Goal: Use online tool/utility

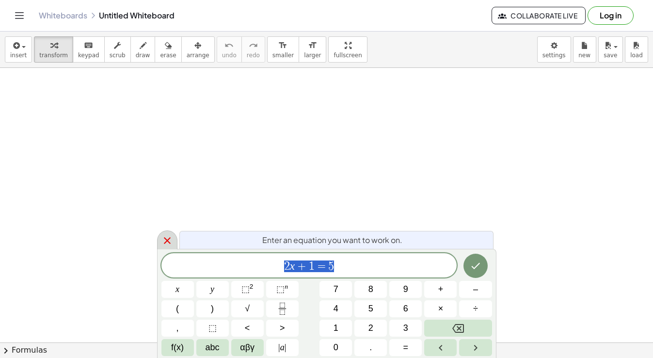
click at [165, 239] on icon at bounding box center [167, 241] width 12 height 12
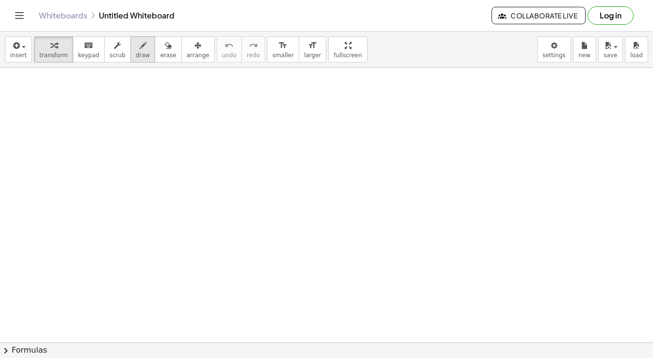
click at [136, 54] on span "draw" at bounding box center [143, 55] width 15 height 7
drag, startPoint x: 151, startPoint y: 86, endPoint x: 159, endPoint y: 104, distance: 19.5
drag, startPoint x: 152, startPoint y: 89, endPoint x: 158, endPoint y: 108, distance: 19.8
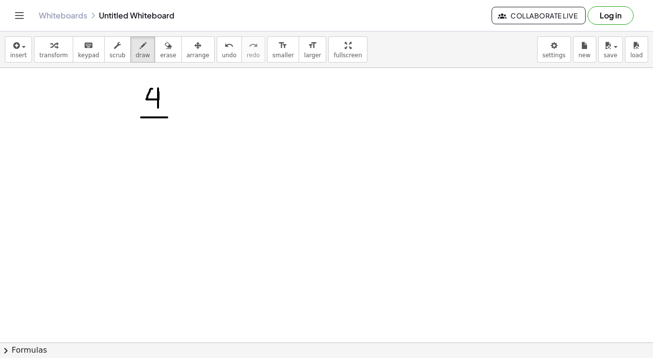
drag, startPoint x: 141, startPoint y: 117, endPoint x: 167, endPoint y: 117, distance: 26.2
drag, startPoint x: 148, startPoint y: 123, endPoint x: 144, endPoint y: 143, distance: 20.8
drag, startPoint x: 178, startPoint y: 107, endPoint x: 178, endPoint y: 126, distance: 18.9
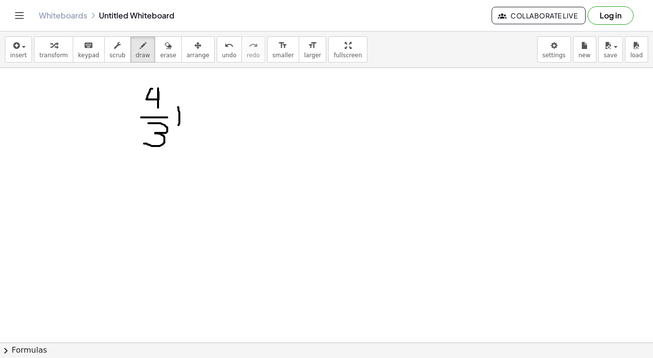
drag, startPoint x: 185, startPoint y: 110, endPoint x: 185, endPoint y: 127, distance: 17.4
drag, startPoint x: 174, startPoint y: 109, endPoint x: 194, endPoint y: 110, distance: 19.9
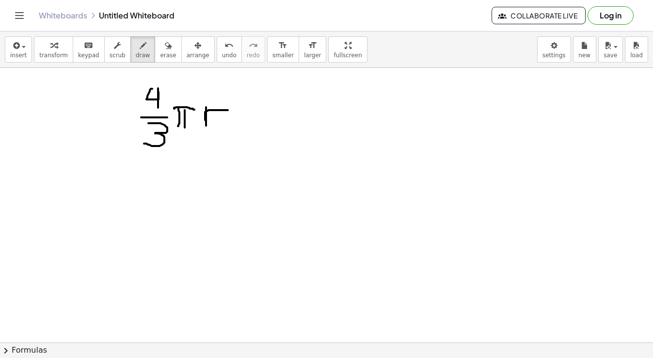
drag, startPoint x: 206, startPoint y: 107, endPoint x: 229, endPoint y: 110, distance: 23.0
drag, startPoint x: 226, startPoint y: 100, endPoint x: 235, endPoint y: 110, distance: 13.7
drag, startPoint x: 153, startPoint y: 169, endPoint x: 161, endPoint y: 188, distance: 20.9
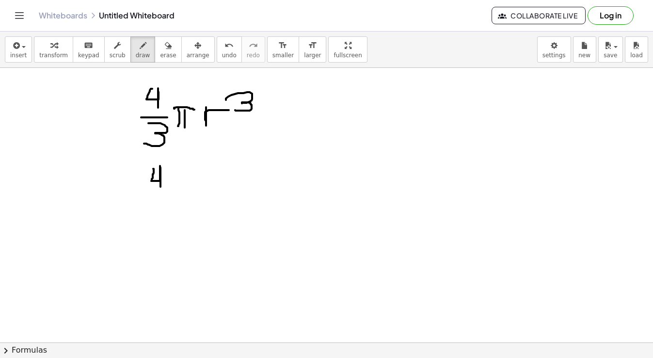
drag, startPoint x: 144, startPoint y: 192, endPoint x: 172, endPoint y: 189, distance: 27.8
drag, startPoint x: 155, startPoint y: 194, endPoint x: 144, endPoint y: 212, distance: 21.3
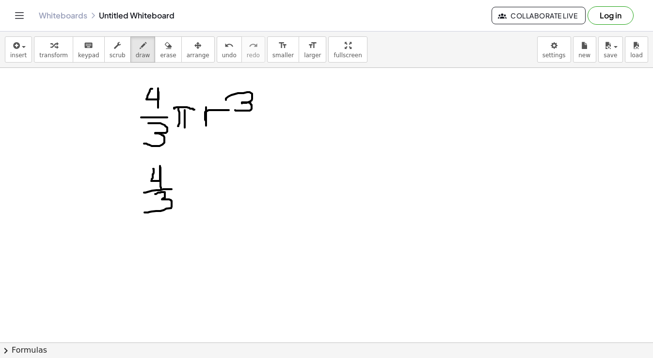
drag, startPoint x: 183, startPoint y: 181, endPoint x: 186, endPoint y: 194, distance: 12.8
drag, startPoint x: 195, startPoint y: 178, endPoint x: 203, endPoint y: 195, distance: 18.2
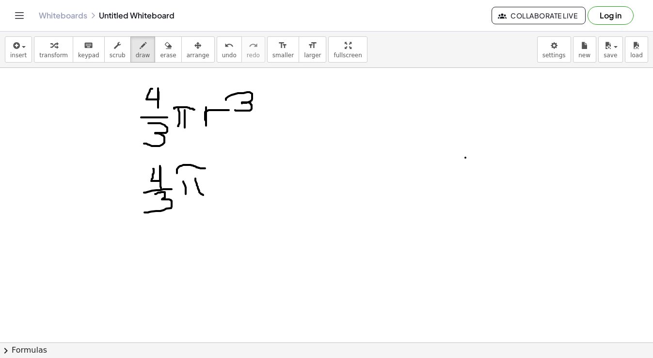
drag, startPoint x: 177, startPoint y: 173, endPoint x: 207, endPoint y: 168, distance: 30.9
drag, startPoint x: 224, startPoint y: 159, endPoint x: 228, endPoint y: 200, distance: 40.9
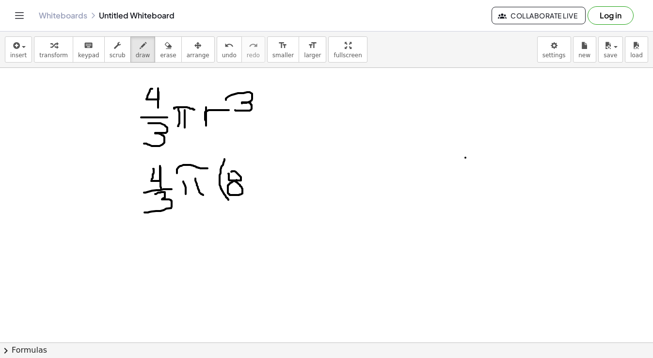
drag, startPoint x: 242, startPoint y: 159, endPoint x: 246, endPoint y: 198, distance: 38.4
drag, startPoint x: 254, startPoint y: 153, endPoint x: 252, endPoint y: 168, distance: 15.1
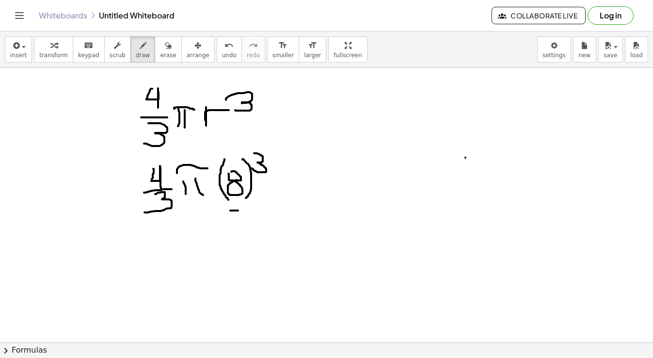
drag, startPoint x: 230, startPoint y: 210, endPoint x: 238, endPoint y: 210, distance: 7.8
drag, startPoint x: 228, startPoint y: 210, endPoint x: 221, endPoint y: 219, distance: 10.7
drag, startPoint x: 242, startPoint y: 208, endPoint x: 241, endPoint y: 221, distance: 13.1
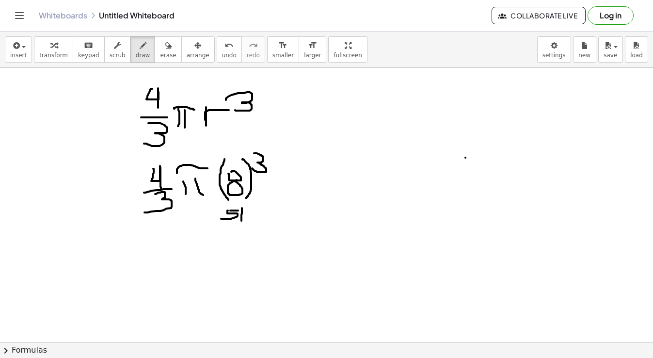
drag, startPoint x: 245, startPoint y: 212, endPoint x: 256, endPoint y: 220, distance: 14.2
drag, startPoint x: 147, startPoint y: 168, endPoint x: 166, endPoint y: 180, distance: 22.2
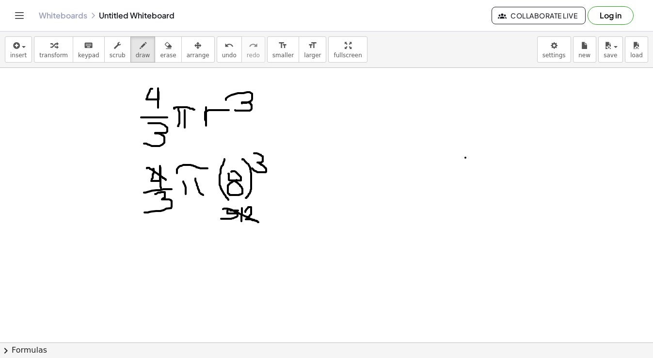
drag, startPoint x: 223, startPoint y: 209, endPoint x: 258, endPoint y: 222, distance: 37.7
drag, startPoint x: 231, startPoint y: 226, endPoint x: 229, endPoint y: 239, distance: 13.2
drag, startPoint x: 236, startPoint y: 229, endPoint x: 248, endPoint y: 241, distance: 16.4
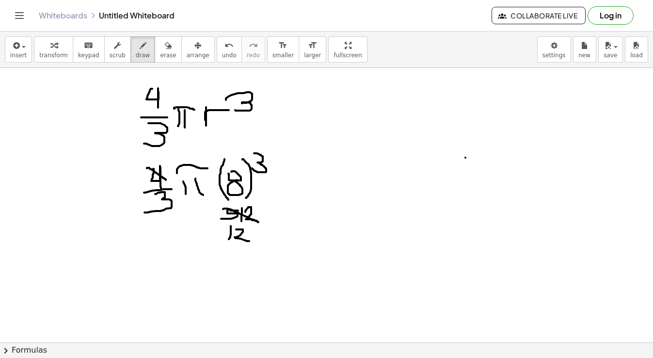
drag, startPoint x: 251, startPoint y: 235, endPoint x: 252, endPoint y: 243, distance: 7.8
click at [222, 53] on span "undo" at bounding box center [229, 55] width 15 height 7
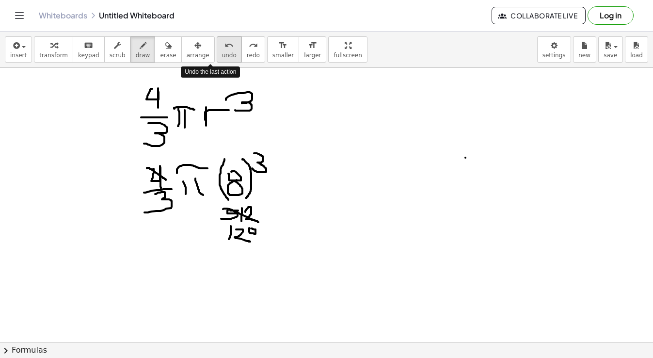
click at [222, 53] on span "undo" at bounding box center [229, 55] width 15 height 7
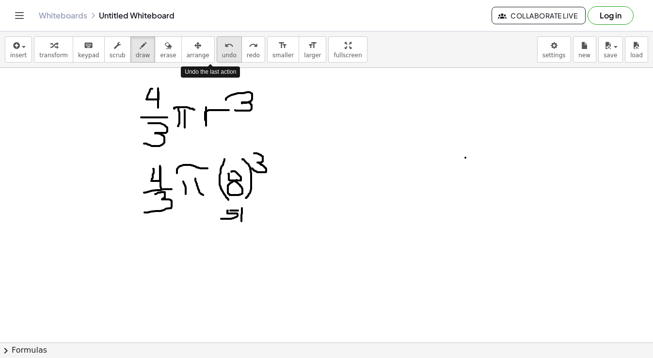
click at [222, 53] on span "undo" at bounding box center [229, 55] width 15 height 7
drag, startPoint x: 475, startPoint y: 137, endPoint x: 419, endPoint y: 107, distance: 63.5
